Goal: Transaction & Acquisition: Purchase product/service

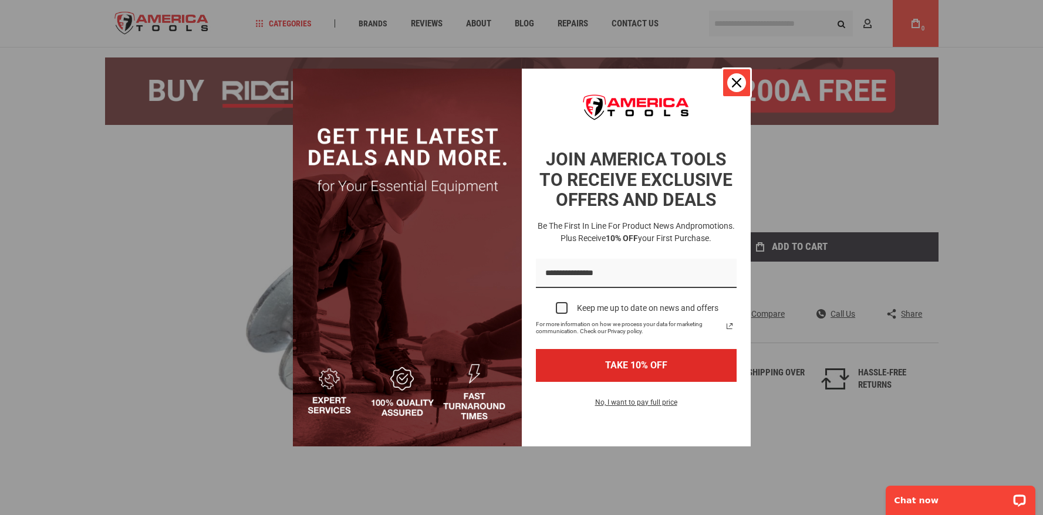
click at [733, 83] on icon "close icon" at bounding box center [736, 82] width 9 height 9
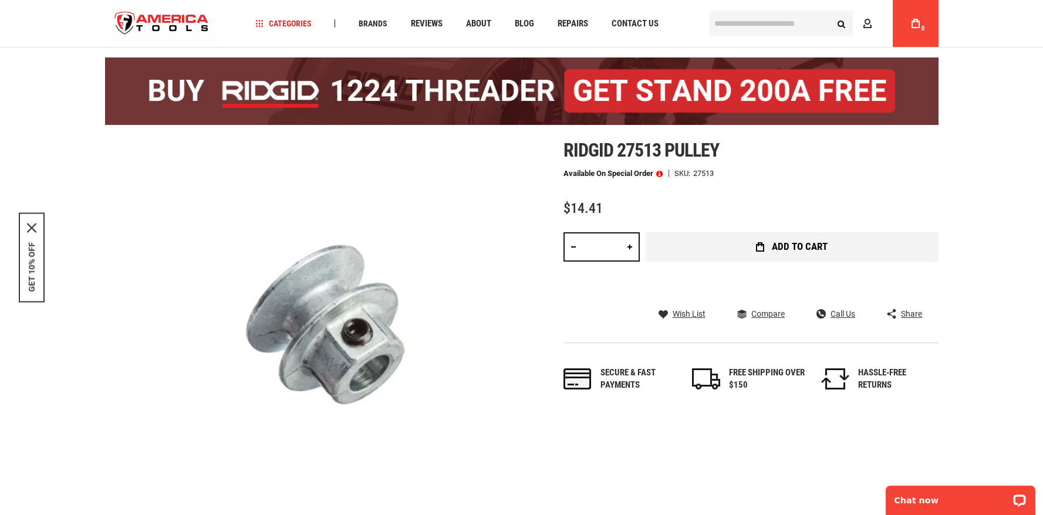
click at [783, 249] on span "Add to Cart" at bounding box center [800, 247] width 56 height 10
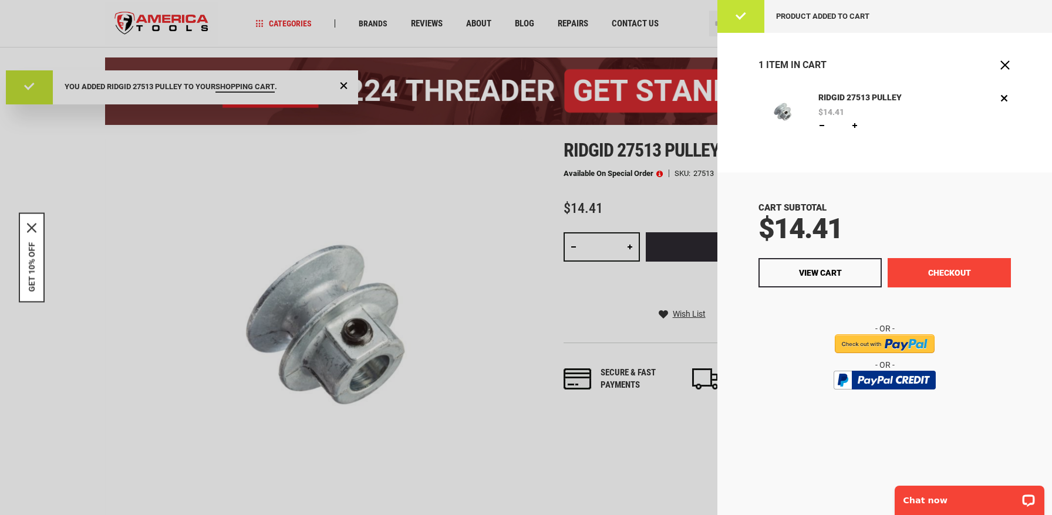
click at [939, 277] on button "Checkout" at bounding box center [948, 272] width 123 height 29
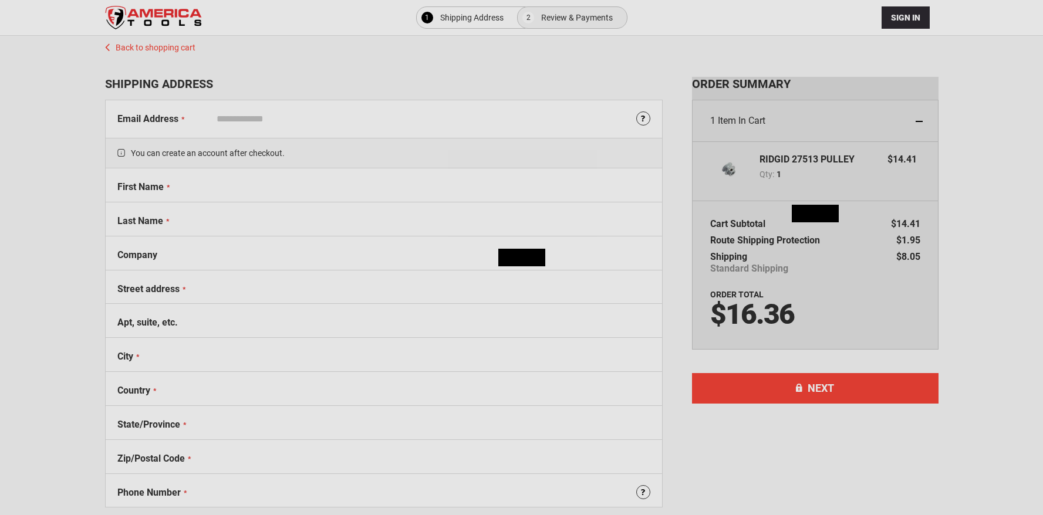
select select "**"
